Goal: Task Accomplishment & Management: Manage account settings

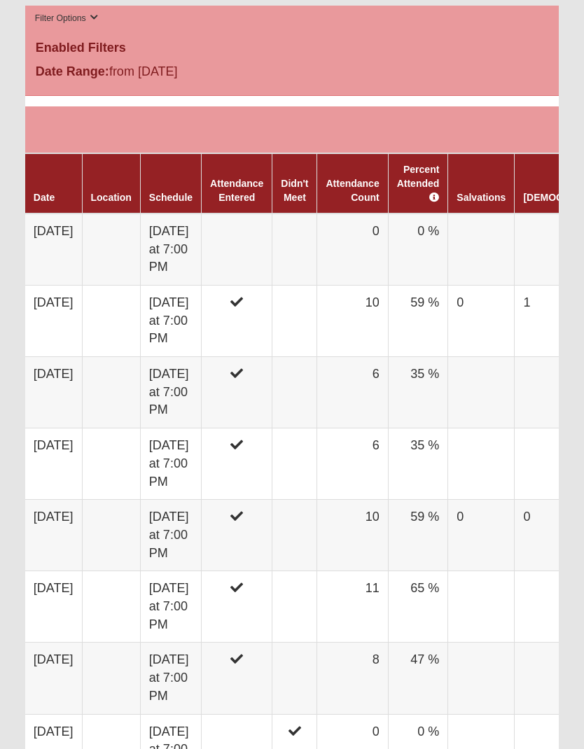
scroll to position [770, 0]
click at [82, 246] on td "[DATE]" at bounding box center [53, 250] width 57 height 72
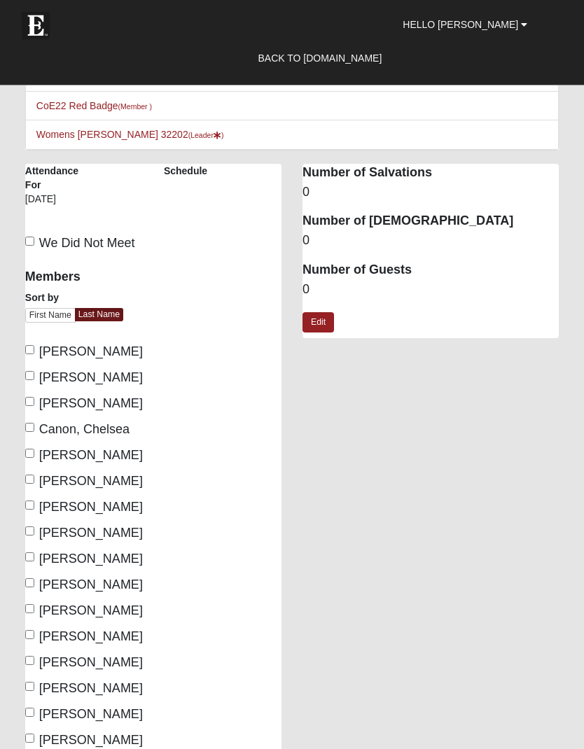
scroll to position [154, 0]
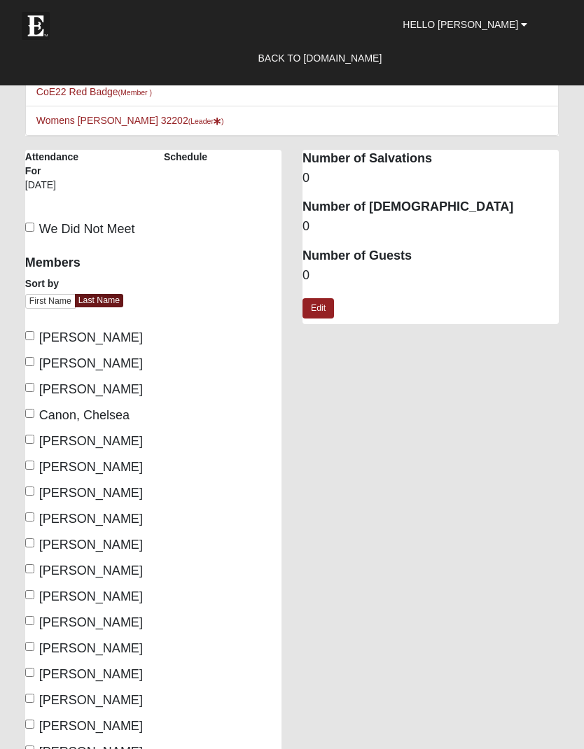
click at [34, 229] on input "We Did Not Meet" at bounding box center [29, 227] width 9 height 9
checkbox input "true"
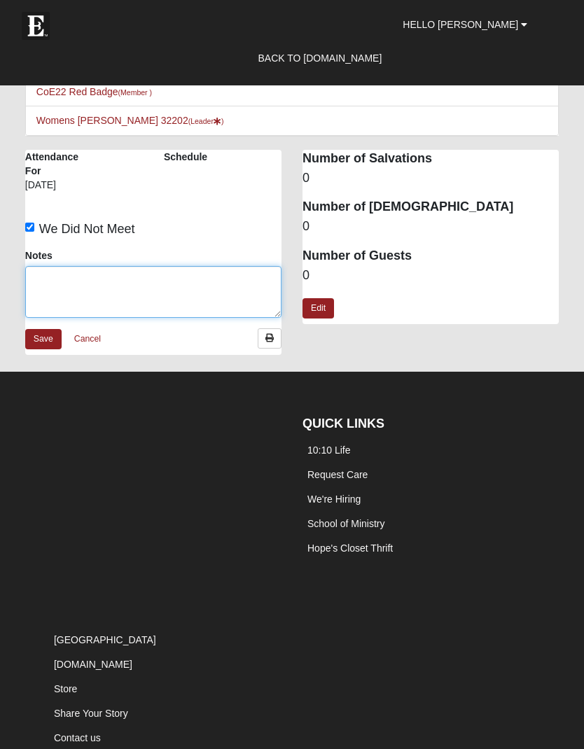
click at [63, 270] on textarea "Notes" at bounding box center [153, 292] width 256 height 52
type textarea "ELP"
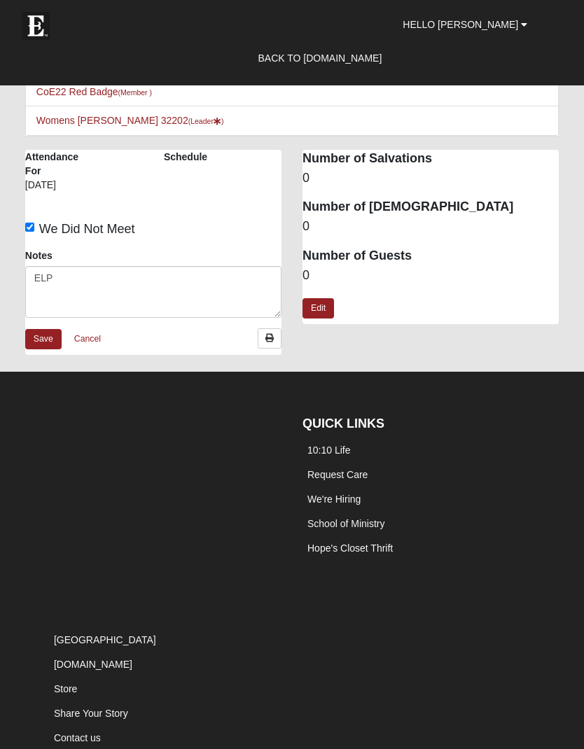
click at [48, 332] on link "Save" at bounding box center [43, 339] width 36 height 20
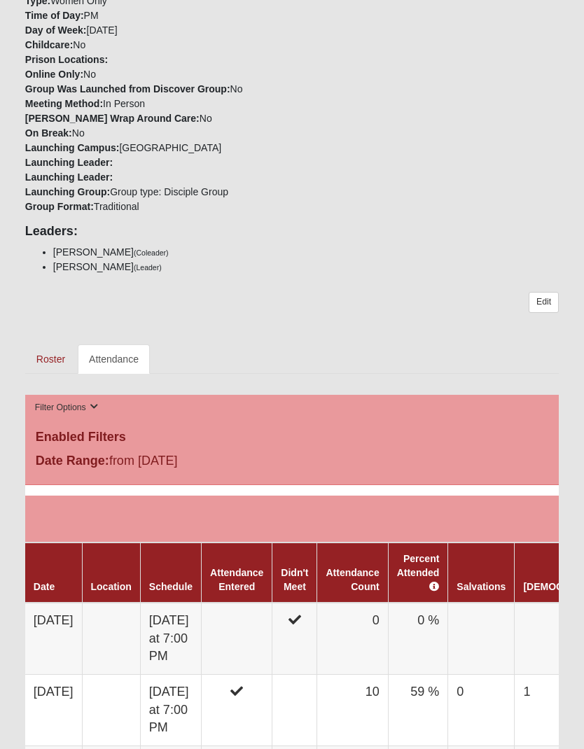
scroll to position [369, 0]
